Goal: Transaction & Acquisition: Purchase product/service

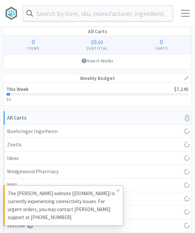
select select "1"
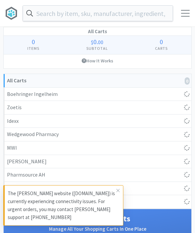
select select "1"
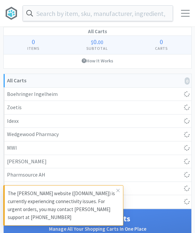
select select "10"
select select "2"
select select "1"
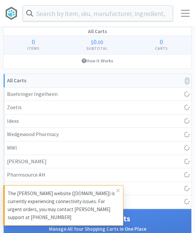
select select "1"
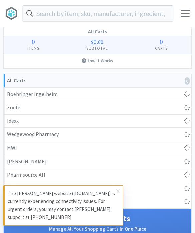
select select "1"
select select "3"
select select "1"
select select "2"
select select "1"
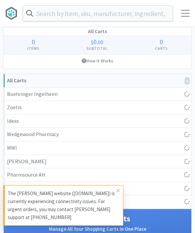
select select "1"
select select "2"
select select "1"
select select "2"
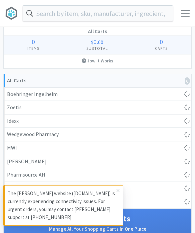
select select "1"
select select "3"
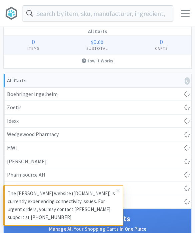
select select "3"
select select "4"
select select "3"
select select "1"
select select "3"
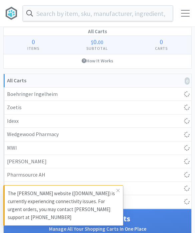
select select "3"
select select "1"
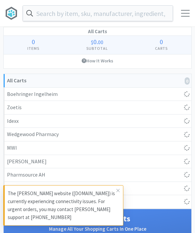
select select "1"
select select "3"
select select "1"
select select "50"
select select "2"
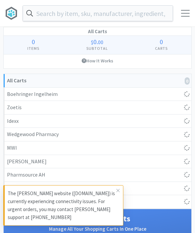
select select "2"
select select "1"
select select "4"
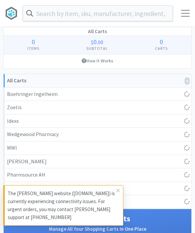
select select "2"
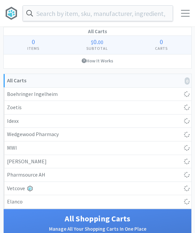
select select "1"
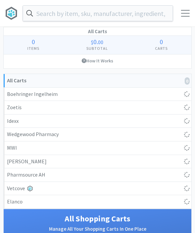
select select "10"
select select "2"
select select "1"
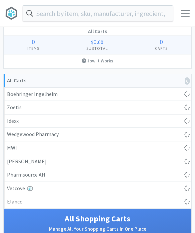
select select "1"
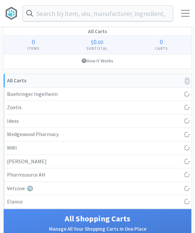
select select "1"
select select "3"
select select "1"
select select "2"
select select "1"
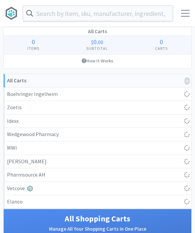
select select "1"
select select "2"
select select "1"
select select "2"
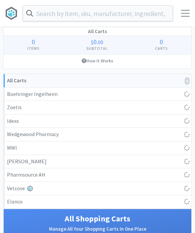
select select "1"
select select "3"
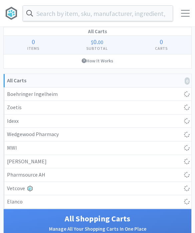
select select "3"
select select "4"
select select "3"
select select "1"
select select "3"
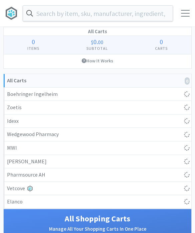
select select "3"
select select "1"
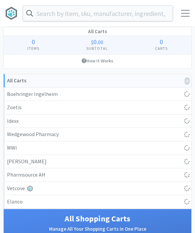
select select "1"
select select "3"
select select "1"
select select "50"
select select "2"
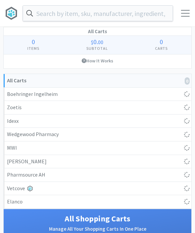
select select "2"
select select "1"
select select "4"
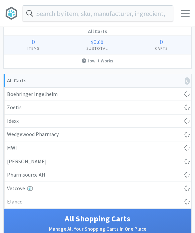
select select "2"
